Goal: Check status: Check status

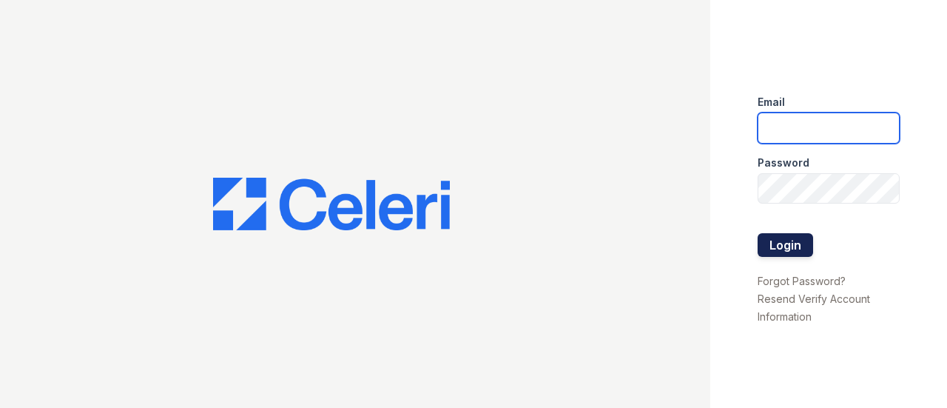
type input "renewbrandon@trinity-pm.com"
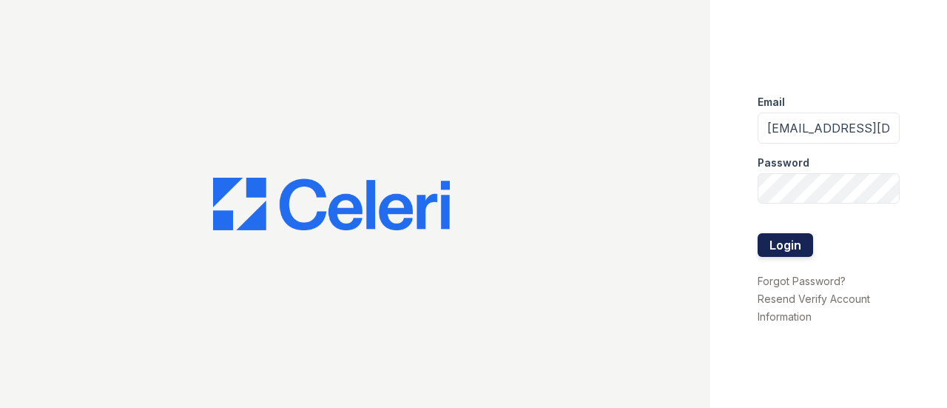
click at [799, 240] on button "Login" at bounding box center [784, 245] width 55 height 24
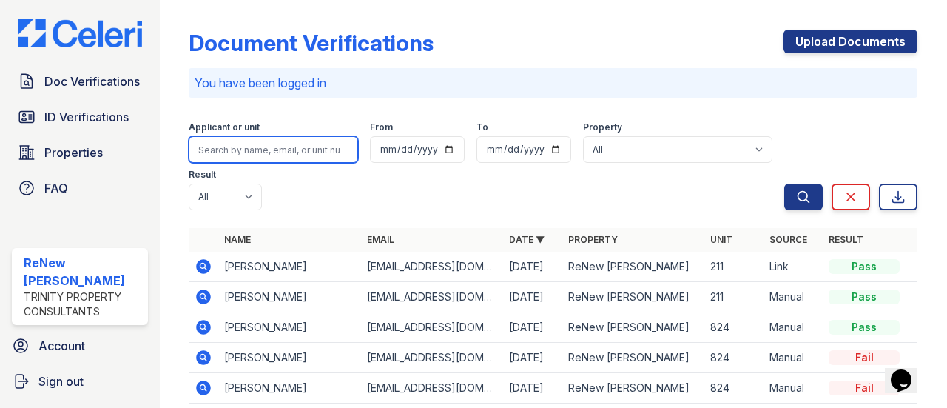
click at [274, 151] on input "search" at bounding box center [273, 149] width 169 height 27
type input "coleman"
click at [784, 183] on button "Search" at bounding box center [803, 196] width 38 height 27
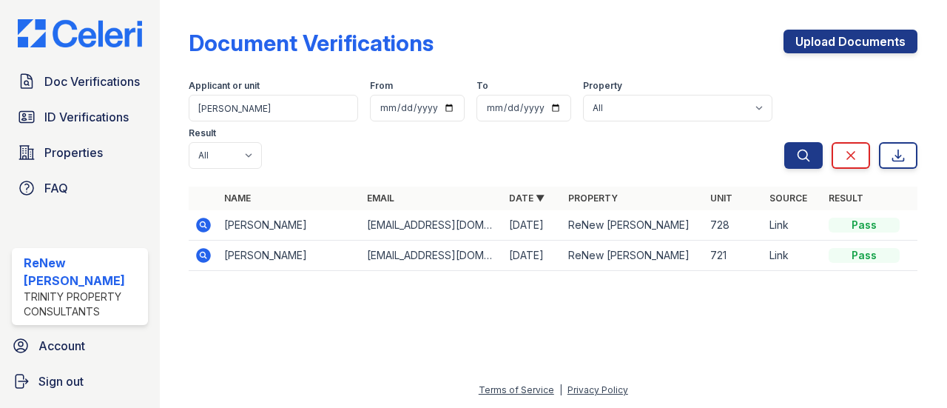
click at [197, 230] on icon at bounding box center [204, 225] width 18 height 18
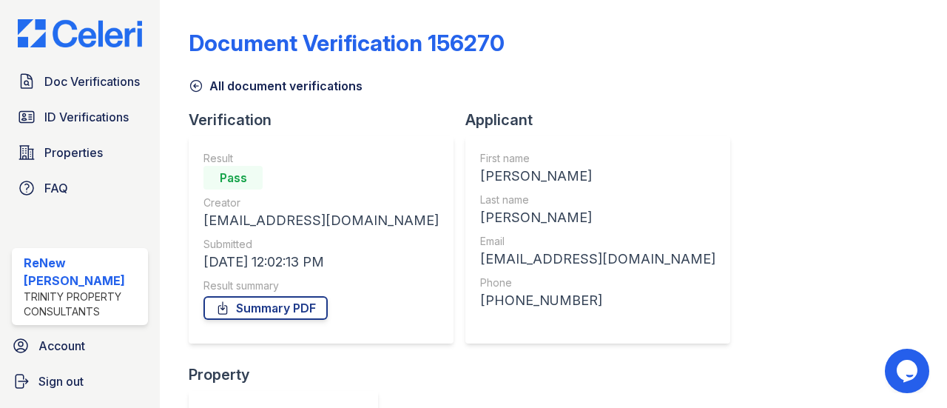
click at [200, 81] on icon at bounding box center [196, 85] width 15 height 15
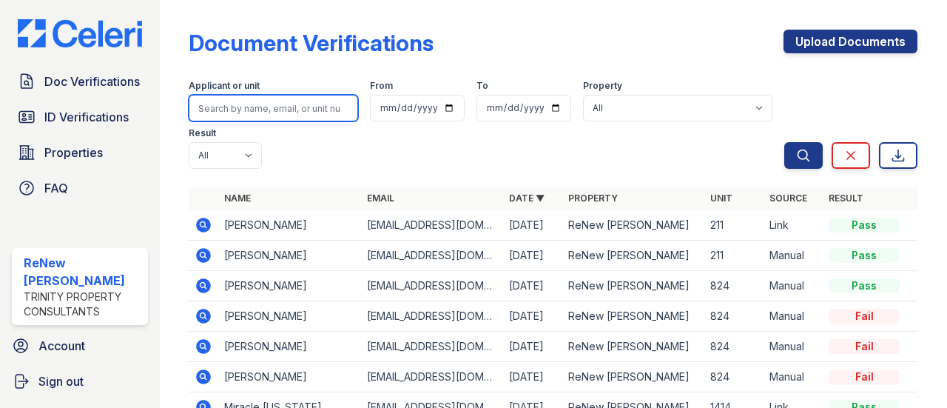
click at [233, 113] on input "search" at bounding box center [273, 108] width 169 height 27
type input "[PERSON_NAME]"
click at [784, 142] on button "Search" at bounding box center [803, 155] width 38 height 27
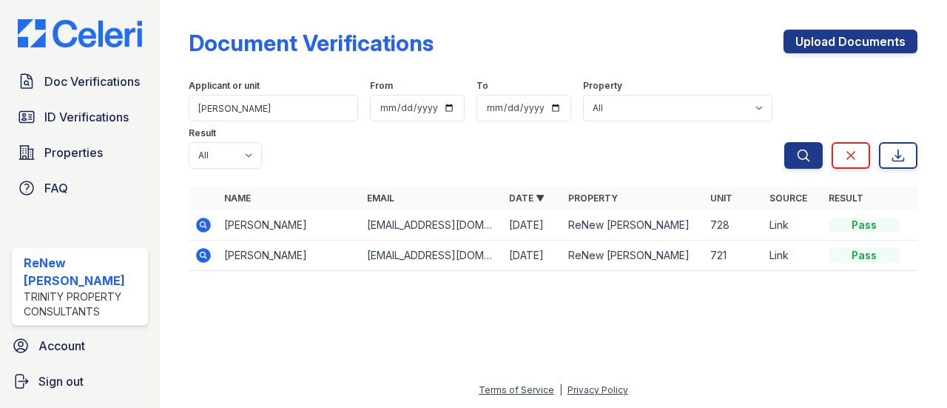
click at [200, 254] on icon at bounding box center [204, 255] width 18 height 18
